Goal: Task Accomplishment & Management: Manage account settings

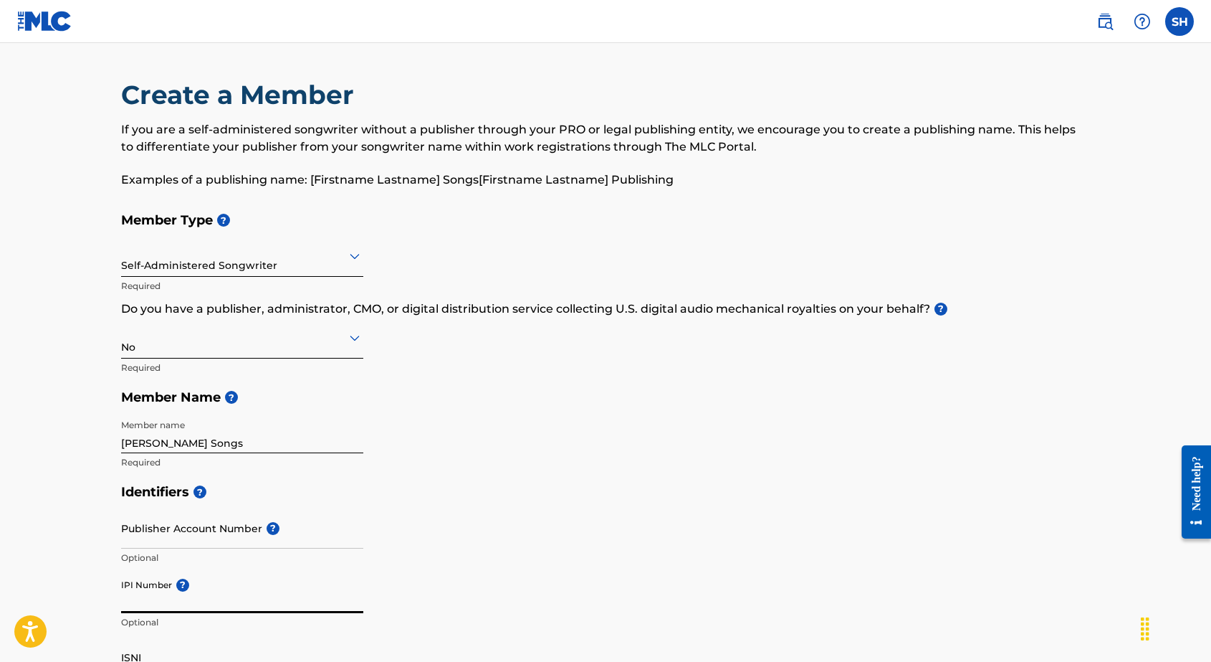
click at [1178, 17] on label at bounding box center [1179, 21] width 29 height 29
click at [1180, 22] on input "SH [PERSON_NAME] [EMAIL_ADDRESS][DOMAIN_NAME] Profile Log out" at bounding box center [1180, 22] width 0 height 0
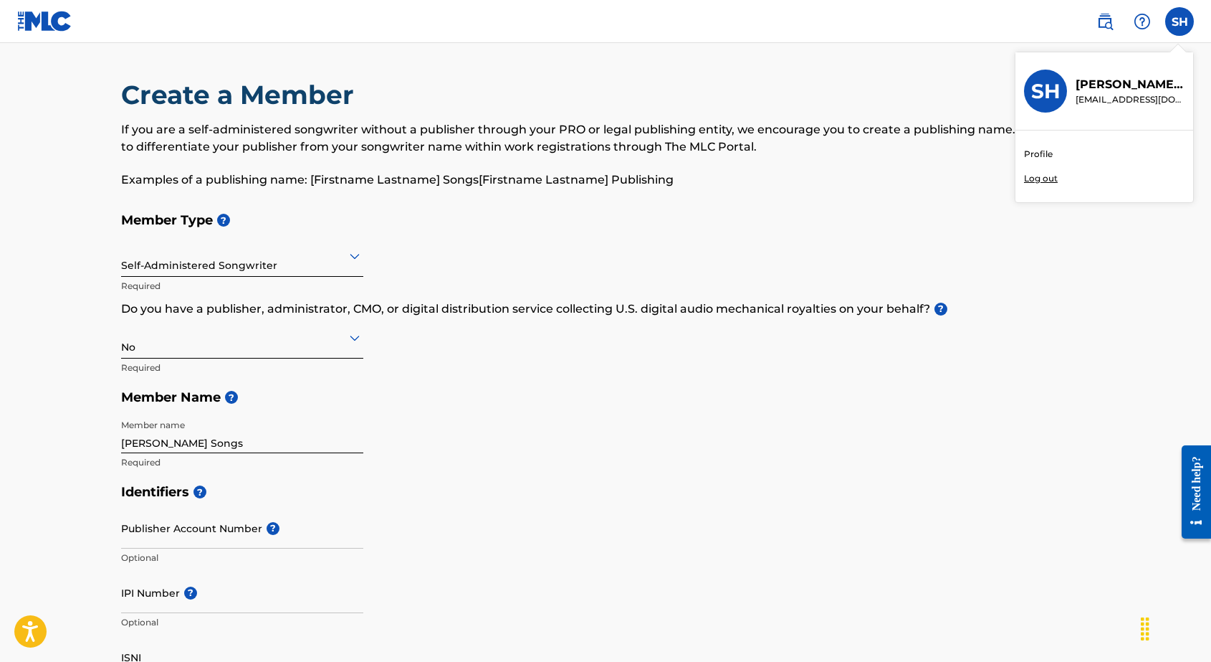
click at [1037, 154] on link "Profile" at bounding box center [1038, 154] width 29 height 13
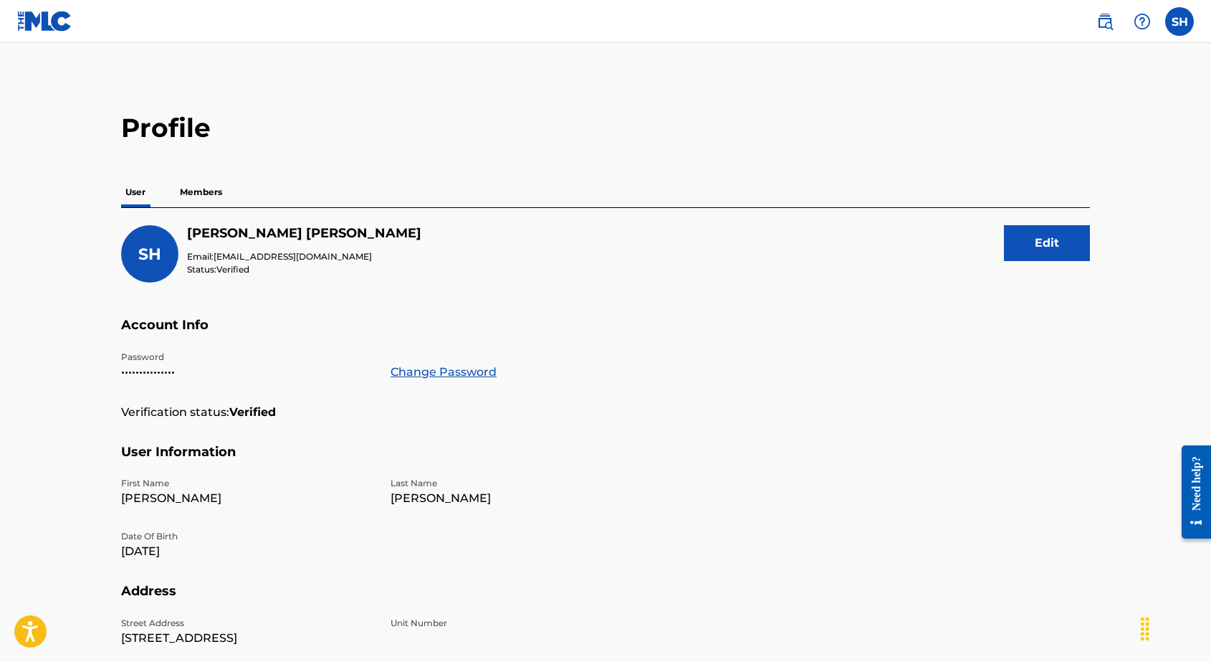
scroll to position [4, 0]
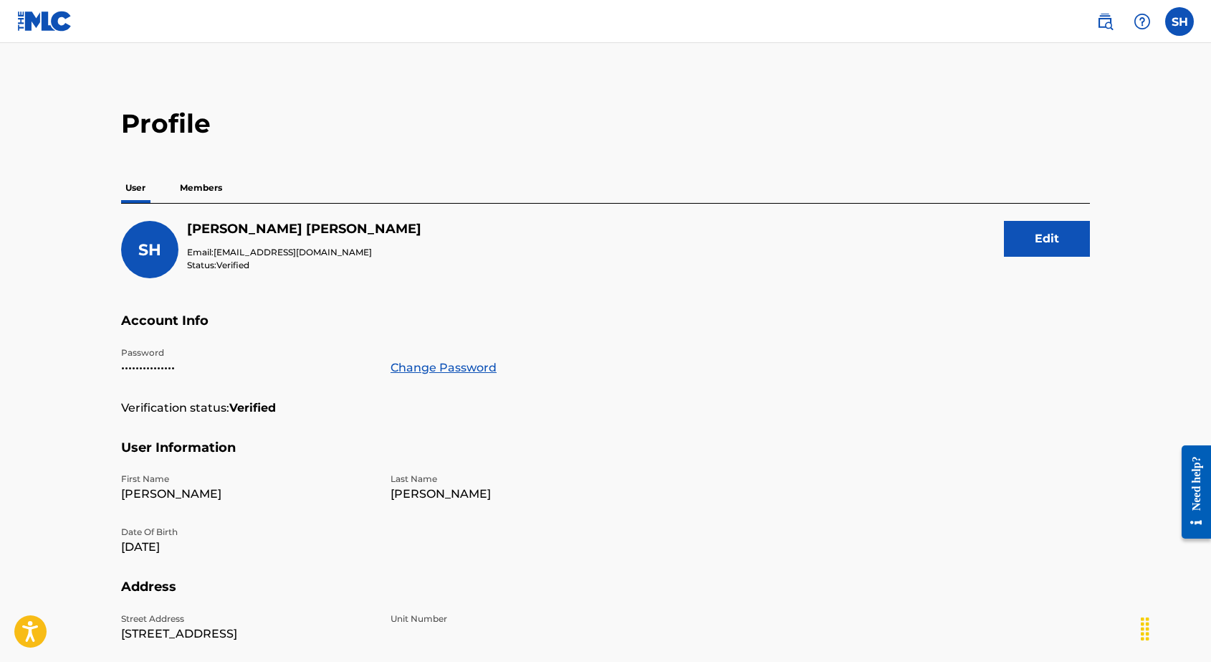
click at [210, 189] on p "Members" at bounding box center [201, 188] width 51 height 30
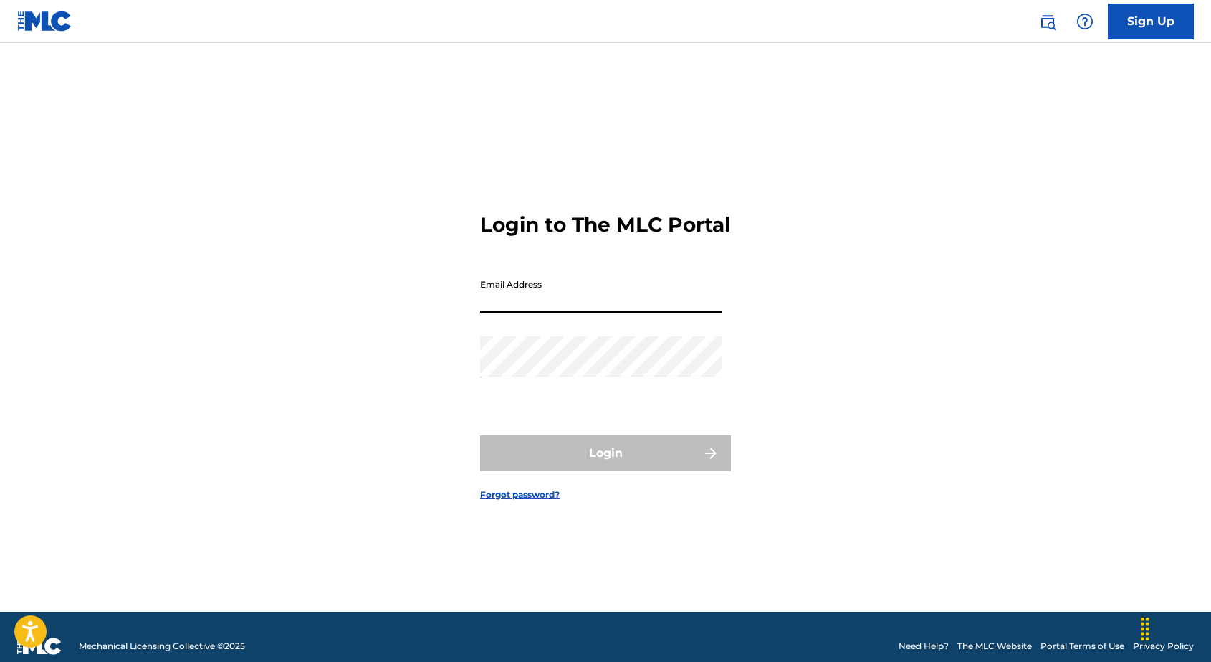
type input "[EMAIL_ADDRESS][DOMAIN_NAME]"
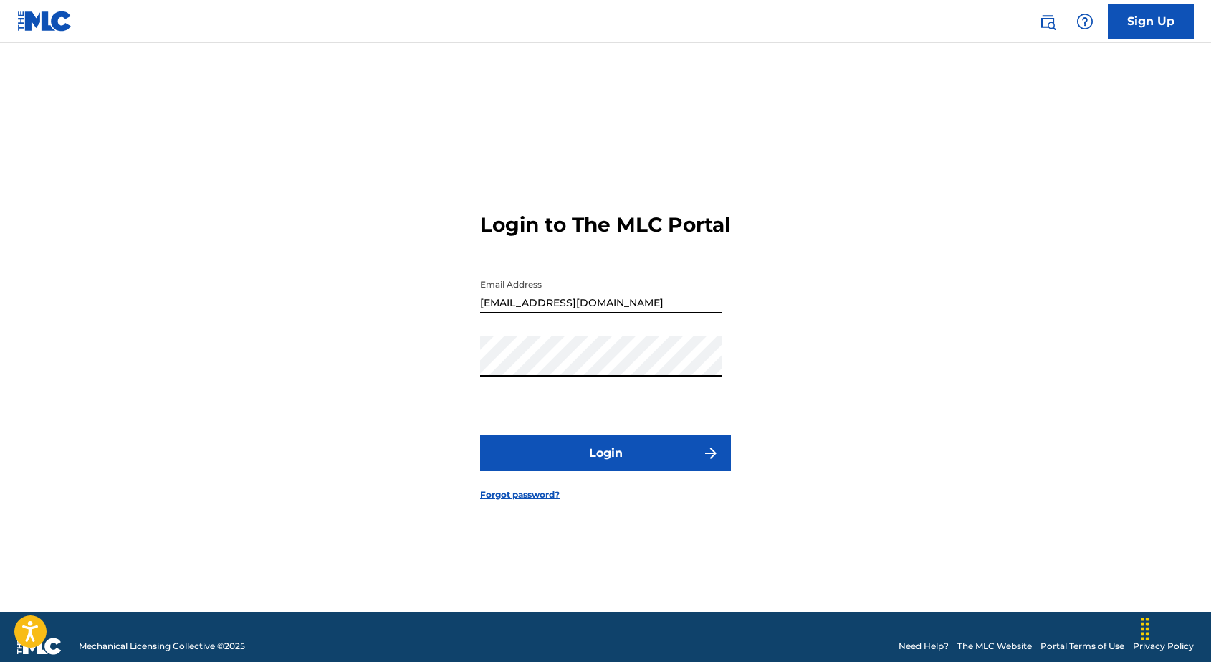
click at [631, 455] on button "Login" at bounding box center [605, 453] width 251 height 36
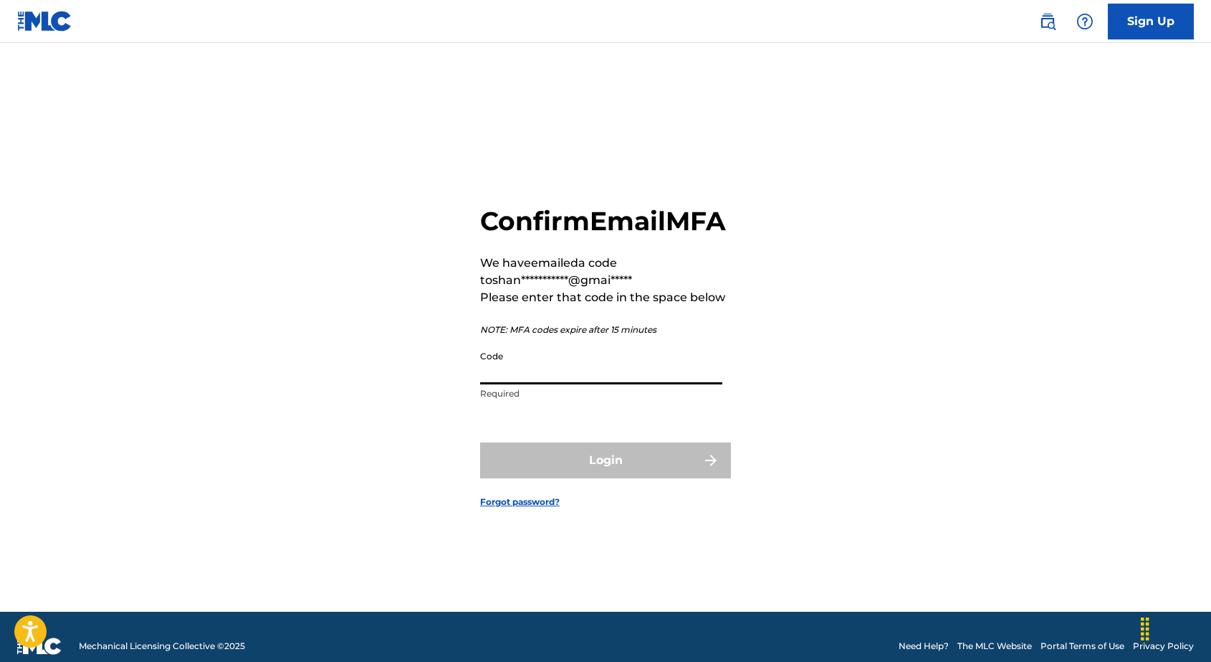
click at [509, 384] on input "Code" at bounding box center [601, 363] width 242 height 41
paste input "664269"
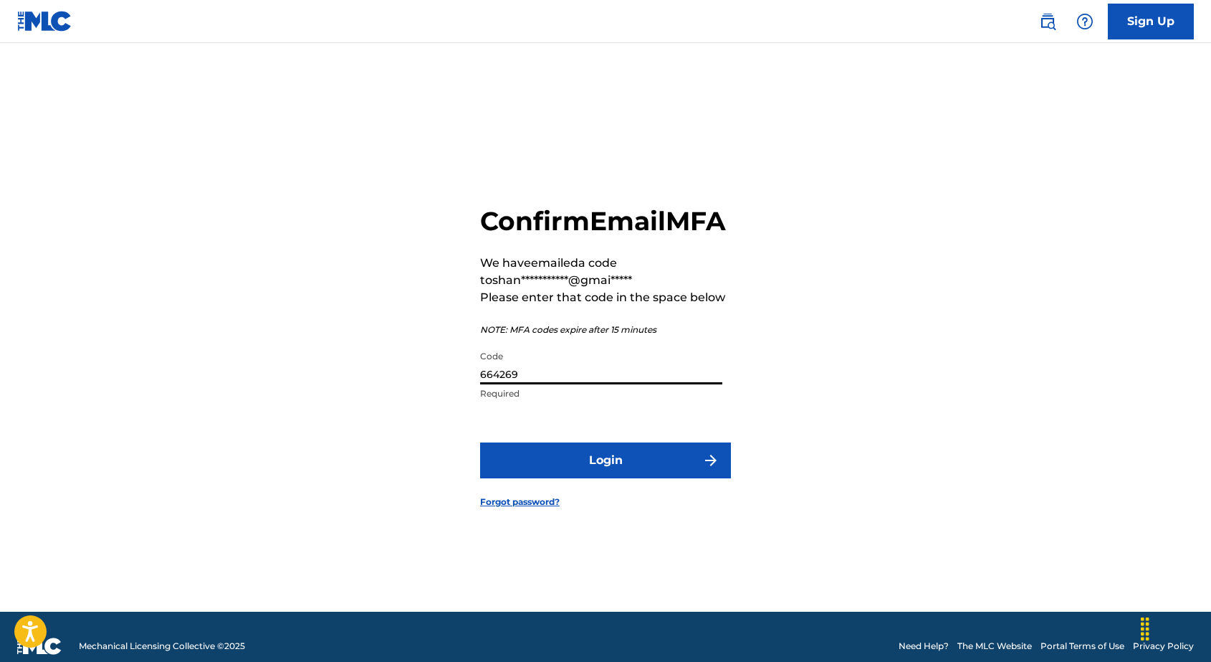
type input "664269"
click at [627, 474] on button "Login" at bounding box center [605, 460] width 251 height 36
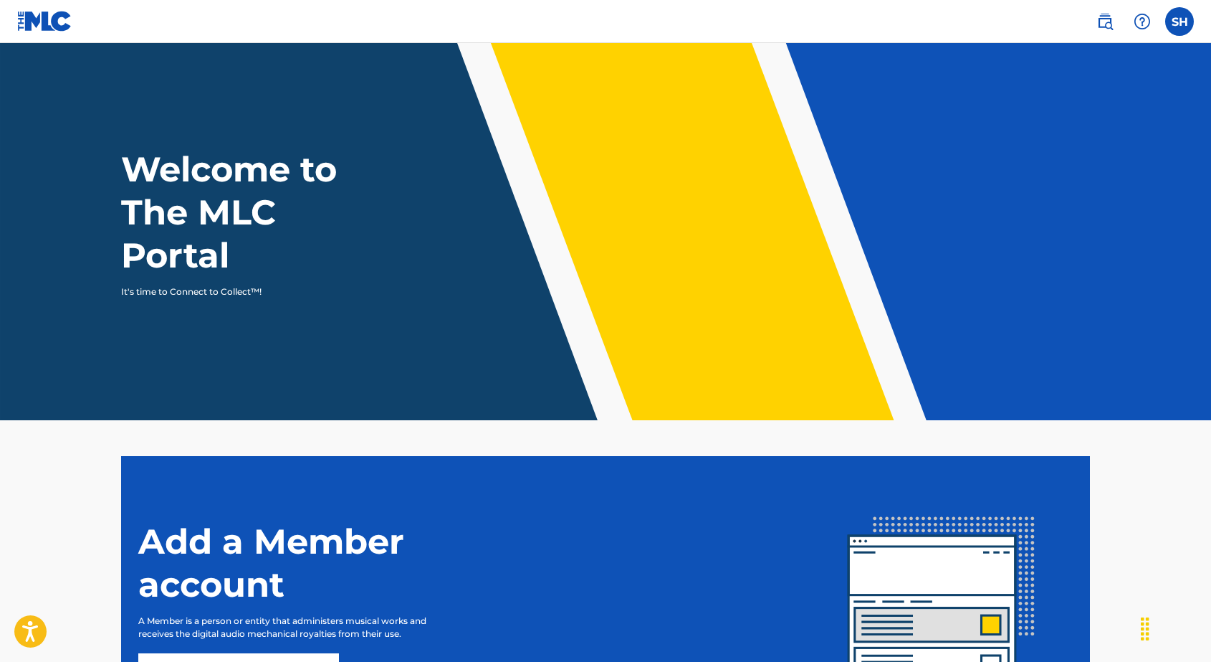
click at [1179, 16] on label at bounding box center [1179, 21] width 29 height 29
click at [1180, 22] on input "SH [PERSON_NAME] [EMAIL_ADDRESS][DOMAIN_NAME] Profile Log out" at bounding box center [1180, 22] width 0 height 0
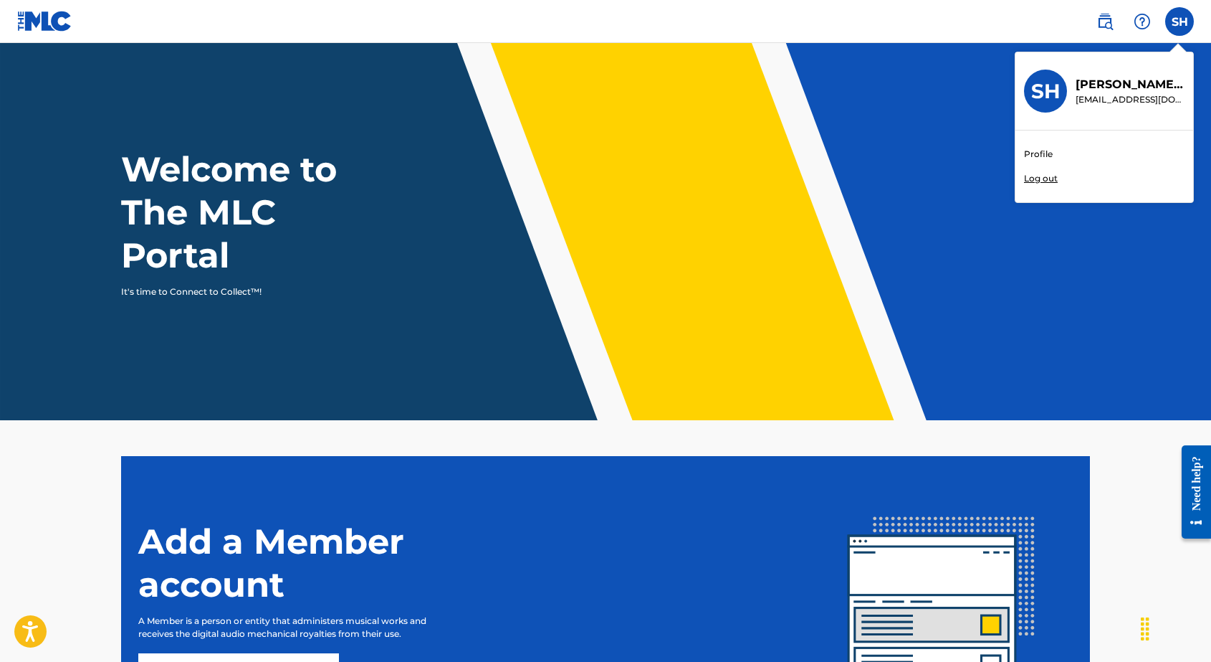
click at [1037, 151] on link "Profile" at bounding box center [1038, 154] width 29 height 13
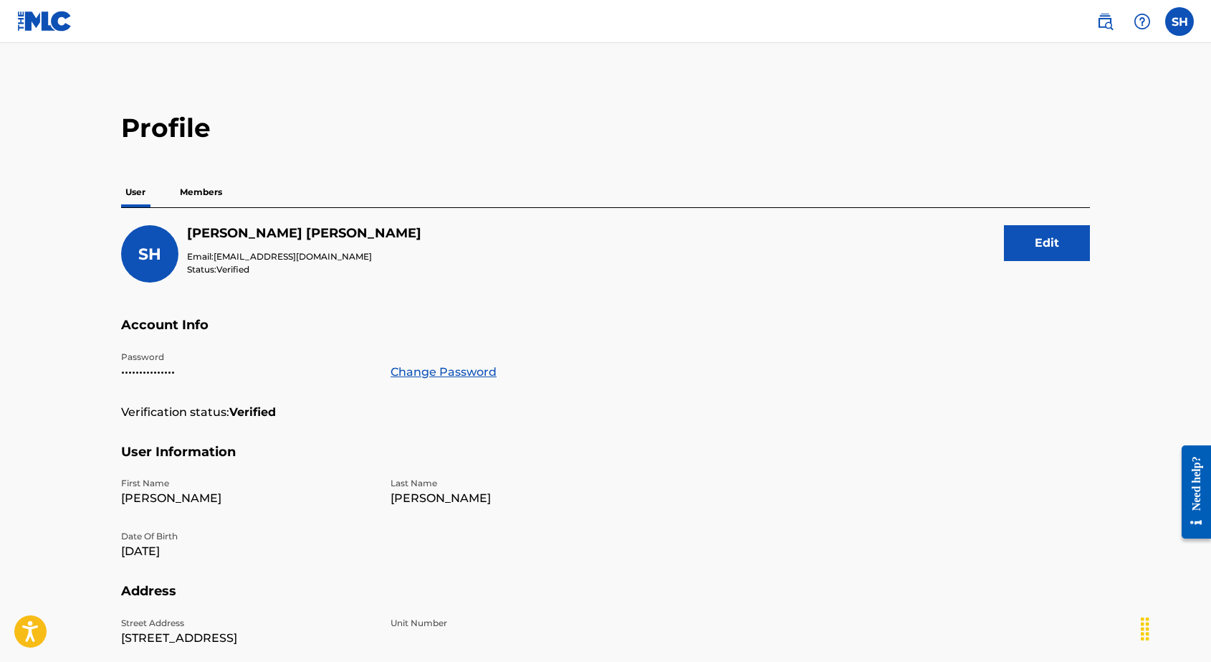
click at [195, 194] on p "Members" at bounding box center [201, 192] width 51 height 30
